Goal: Information Seeking & Learning: Learn about a topic

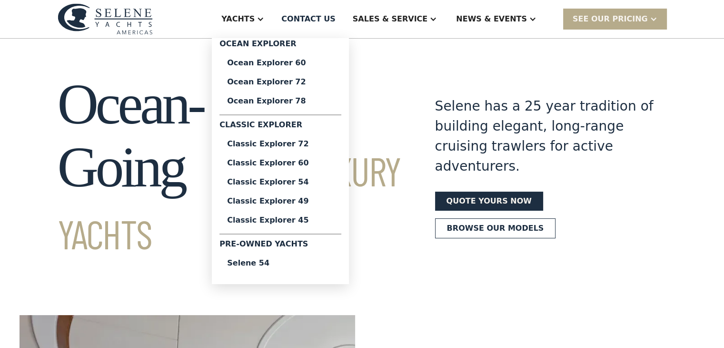
click at [274, 17] on div "Yachts" at bounding box center [243, 19] width 62 height 38
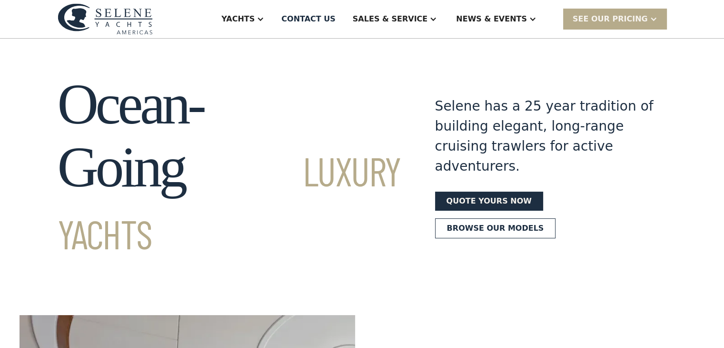
click at [274, 17] on div "Yachts" at bounding box center [243, 19] width 62 height 38
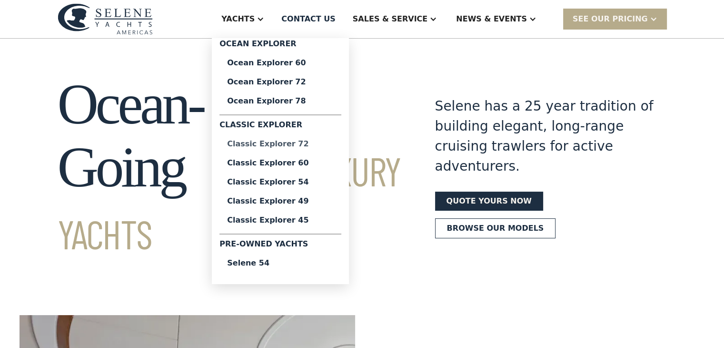
click at [313, 144] on div "Classic Explorer 72" at bounding box center [280, 144] width 107 height 8
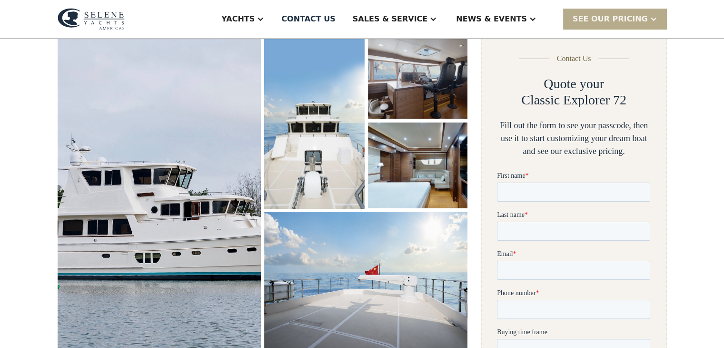
click at [182, 202] on img "open lightbox" at bounding box center [159, 190] width 212 height 328
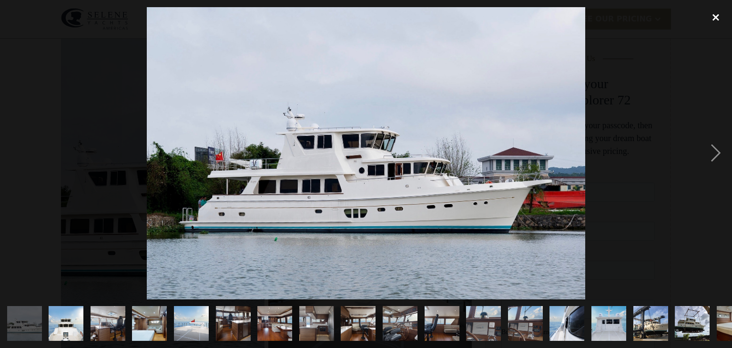
click at [711, 16] on div "close lightbox" at bounding box center [715, 17] width 32 height 21
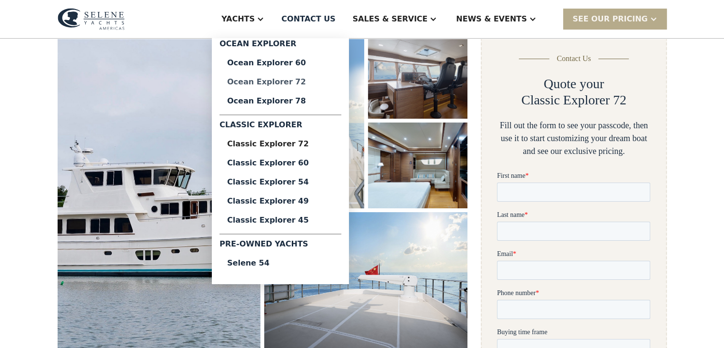
click at [311, 80] on div "Ocean Explorer 72" at bounding box center [280, 82] width 107 height 8
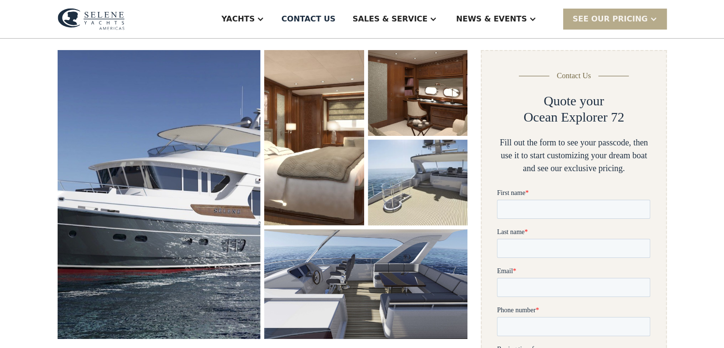
scroll to position [133, 0]
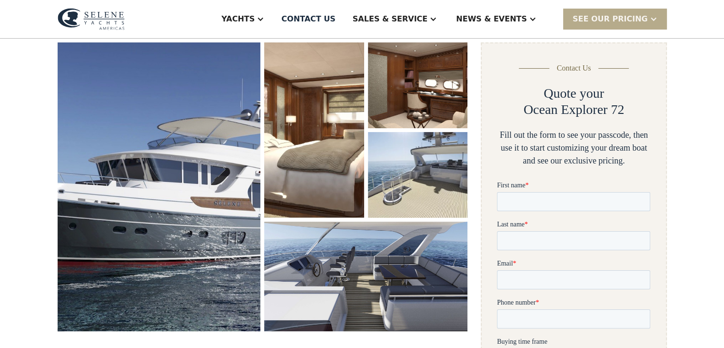
click at [204, 170] on img "open lightbox" at bounding box center [159, 186] width 203 height 289
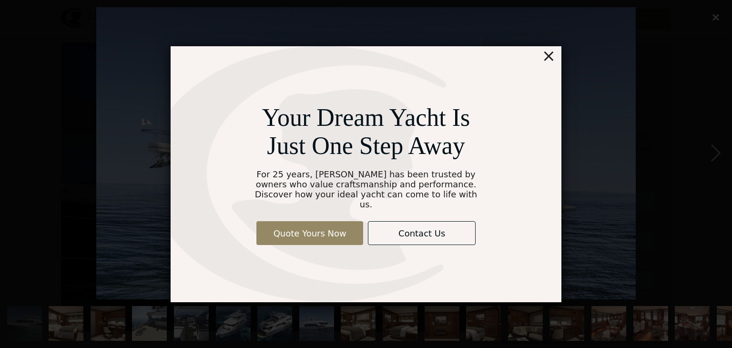
click at [714, 19] on div "Your Dream Yacht Is Just One Step Away For 25 years, [PERSON_NAME] has been tru…" at bounding box center [366, 174] width 732 height 348
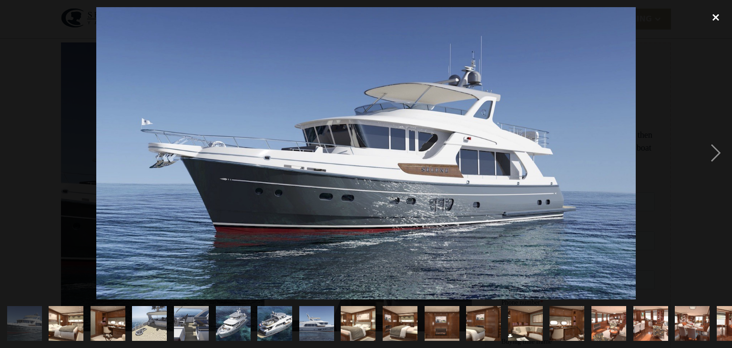
click at [718, 18] on div "close lightbox" at bounding box center [715, 17] width 32 height 21
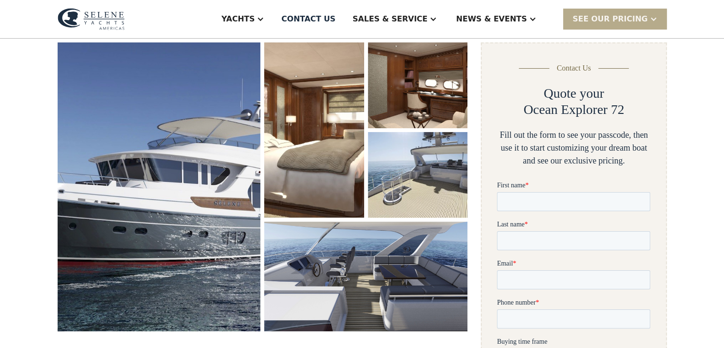
click at [345, 146] on img "open lightbox" at bounding box center [314, 129] width 100 height 175
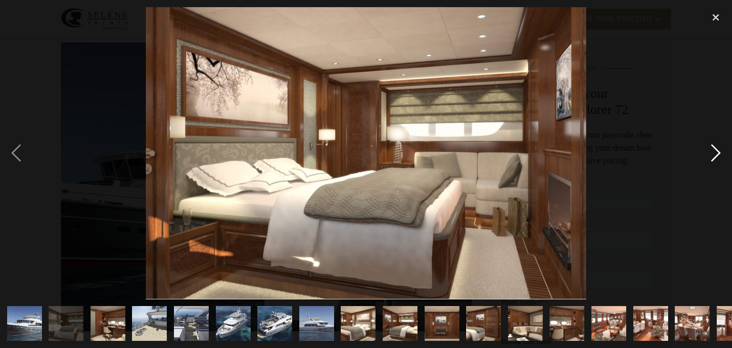
click at [714, 150] on div "next image" at bounding box center [715, 153] width 32 height 292
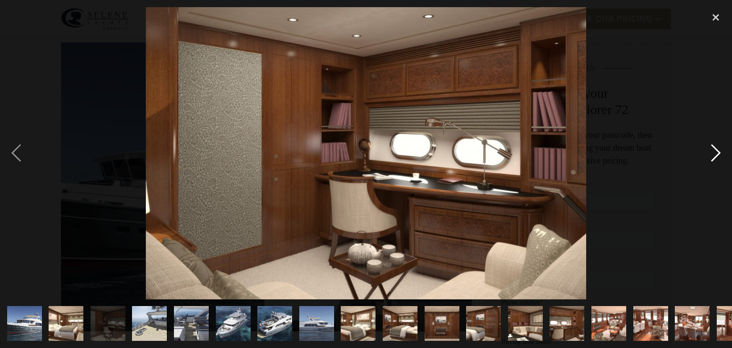
click at [714, 150] on div "next image" at bounding box center [715, 153] width 32 height 292
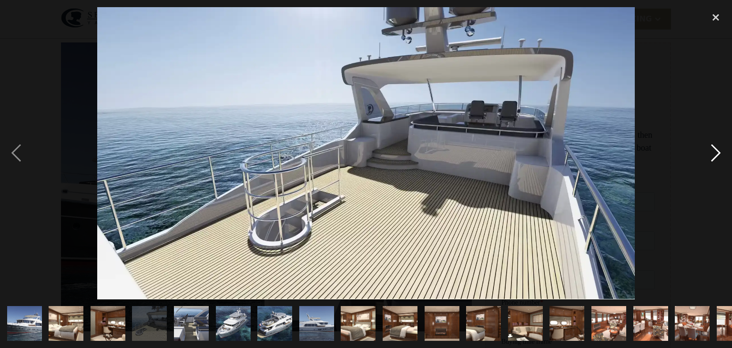
click at [714, 150] on div "next image" at bounding box center [715, 153] width 32 height 292
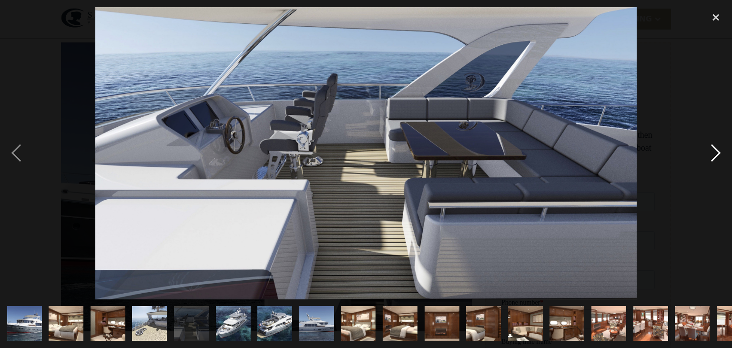
click at [715, 149] on div "next image" at bounding box center [715, 153] width 32 height 292
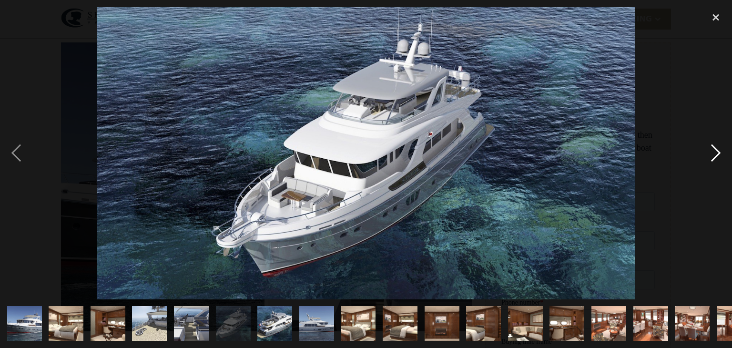
click at [715, 149] on div "next image" at bounding box center [715, 153] width 32 height 292
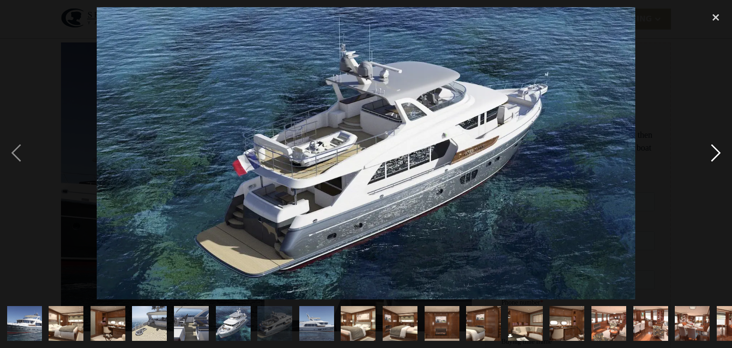
click at [713, 149] on div "next image" at bounding box center [715, 153] width 32 height 292
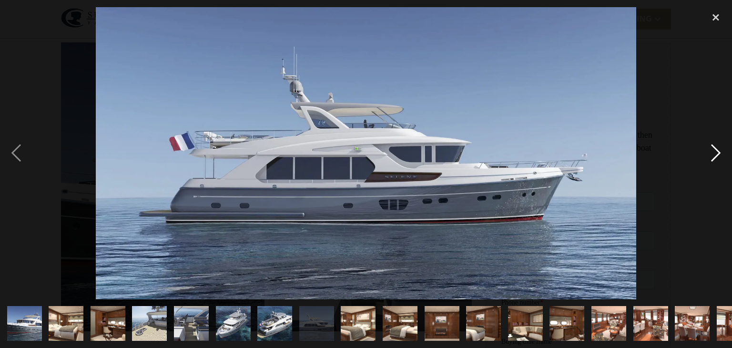
click at [713, 149] on div "next image" at bounding box center [715, 153] width 32 height 292
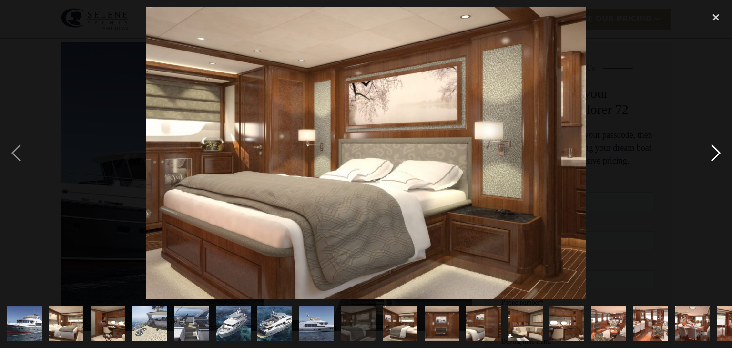
click at [713, 149] on div "next image" at bounding box center [715, 153] width 32 height 292
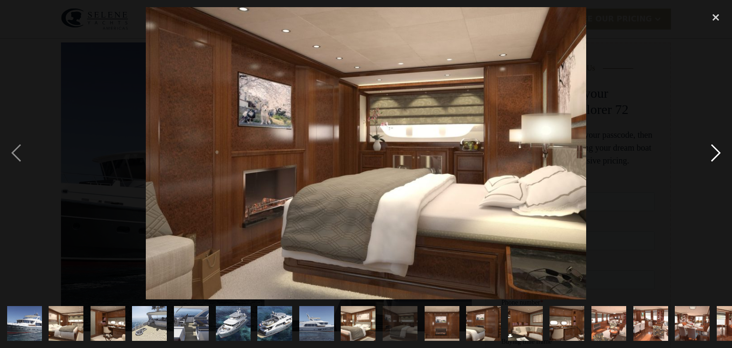
click at [713, 149] on div "next image" at bounding box center [715, 153] width 32 height 292
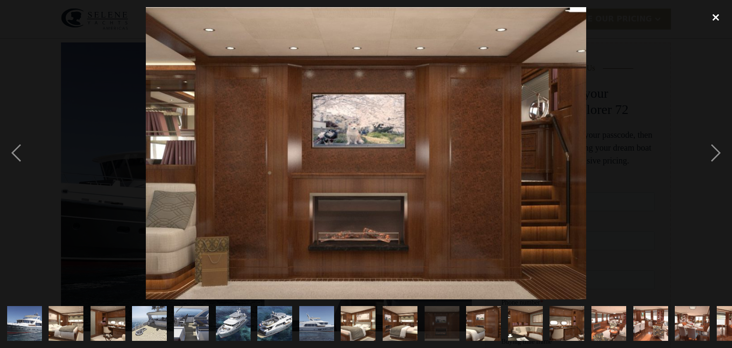
click at [714, 17] on div "close lightbox" at bounding box center [715, 17] width 32 height 21
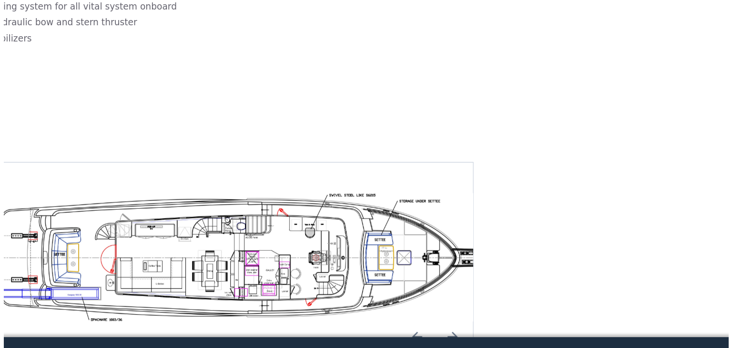
scroll to position [1636, 0]
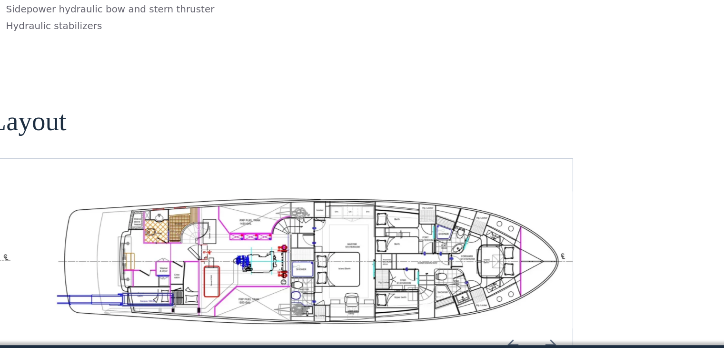
click at [425, 295] on img "Previous slide" at bounding box center [425, 306] width 23 height 23
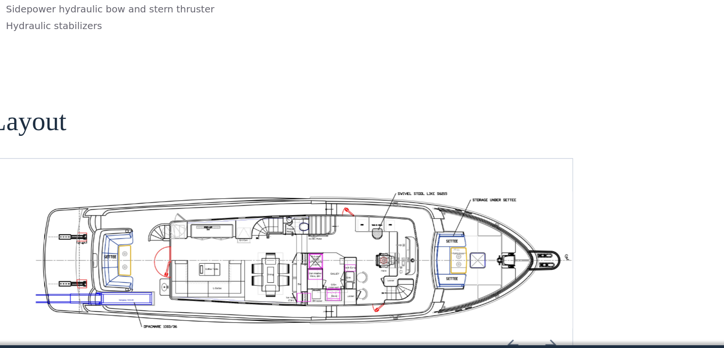
click at [425, 295] on img "Previous slide" at bounding box center [425, 306] width 23 height 23
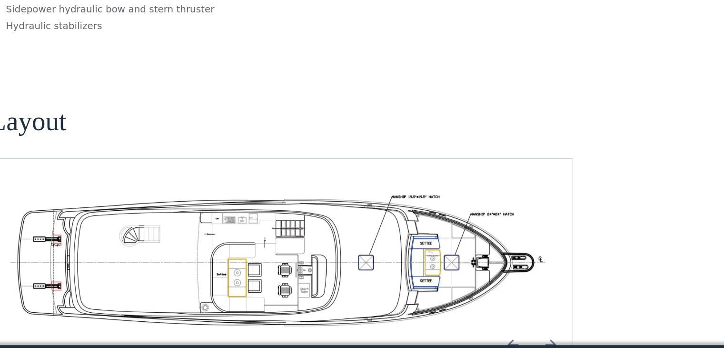
click at [428, 295] on img "Previous slide" at bounding box center [425, 306] width 23 height 23
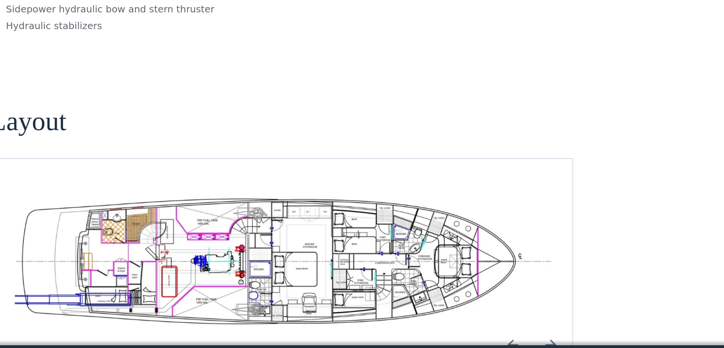
click at [452, 295] on img "Next slide" at bounding box center [452, 306] width 23 height 23
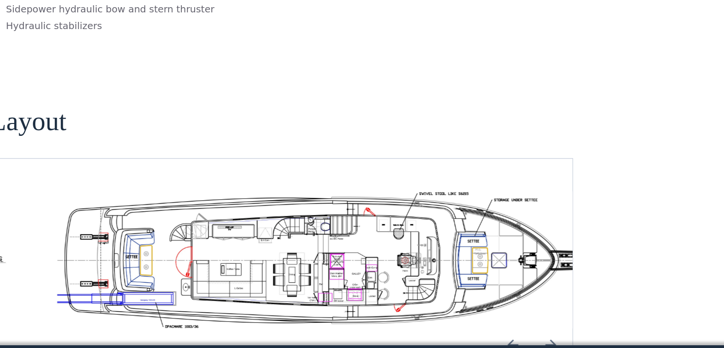
click at [426, 295] on img "Previous slide" at bounding box center [425, 306] width 23 height 23
click at [423, 295] on img "Previous slide" at bounding box center [425, 306] width 23 height 23
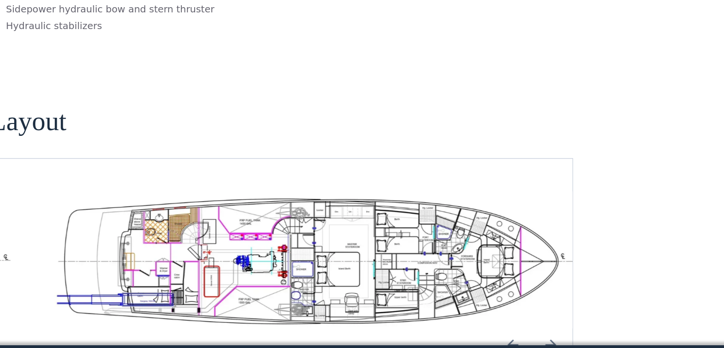
click at [282, 199] on img "open lightbox" at bounding box center [293, 247] width 394 height 96
